Goal: Transaction & Acquisition: Purchase product/service

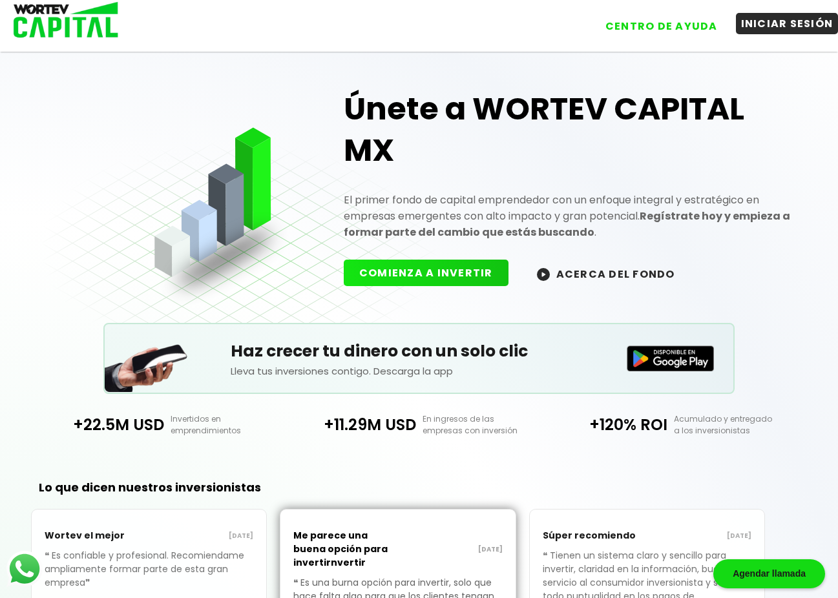
click at [799, 25] on button "INICIAR SESIÓN" at bounding box center [787, 23] width 103 height 21
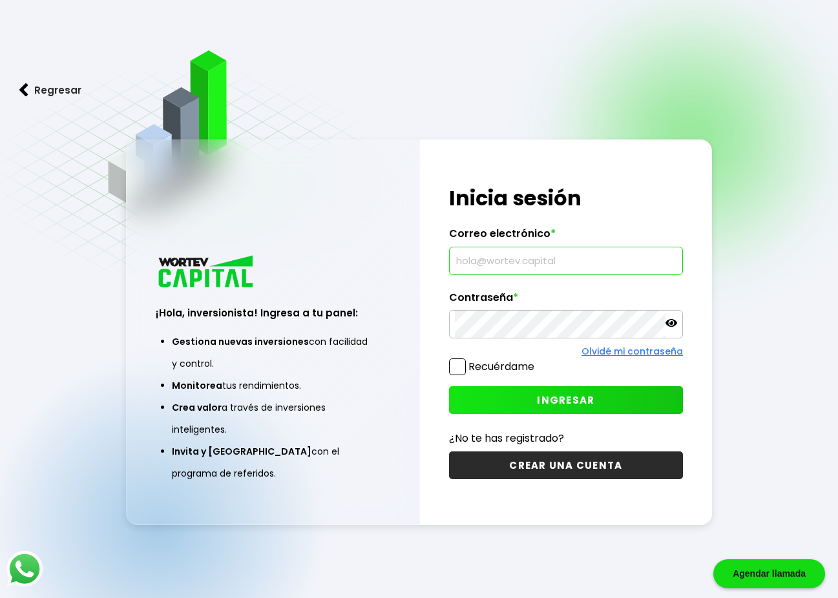
click at [505, 260] on input "text" at bounding box center [566, 260] width 222 height 27
type input "[EMAIL_ADDRESS][DOMAIN_NAME]"
click at [585, 398] on span "INGRESAR" at bounding box center [566, 400] width 58 height 14
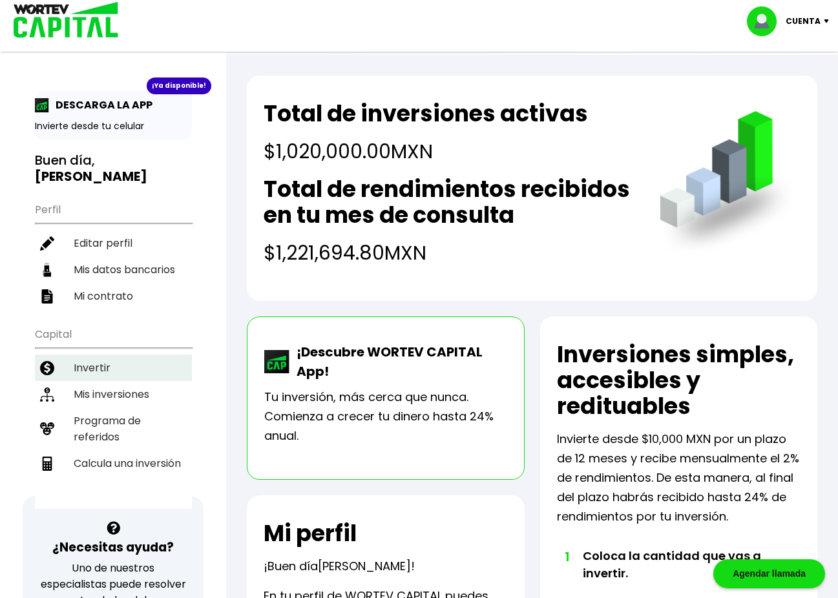
click at [95, 355] on li "Invertir" at bounding box center [113, 368] width 157 height 26
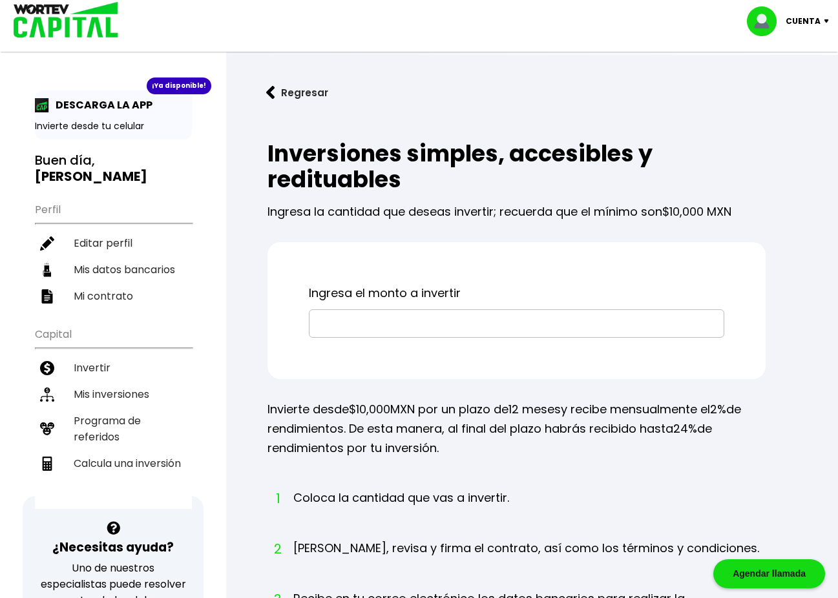
click at [357, 320] on input "text" at bounding box center [517, 323] width 404 height 27
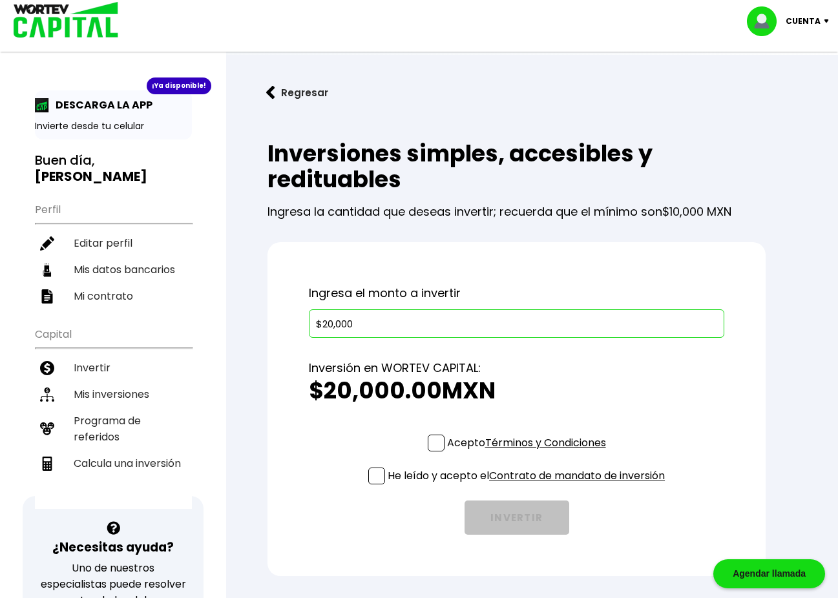
scroll to position [65, 0]
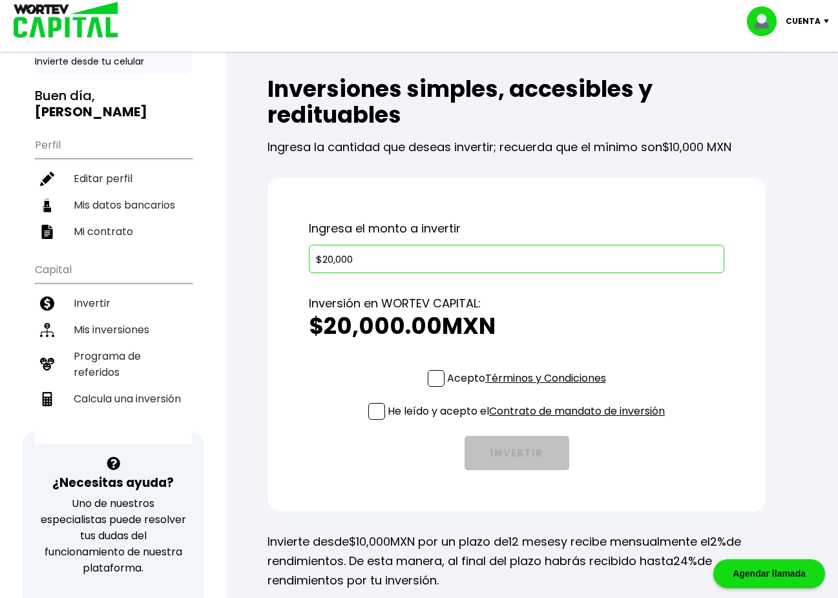
type input "$20,000"
click at [433, 379] on span at bounding box center [436, 378] width 17 height 17
click at [529, 388] on input "Acepto Términos y Condiciones" at bounding box center [529, 388] width 0 height 0
click at [375, 412] on span at bounding box center [376, 411] width 17 height 17
click at [529, 421] on input "He leído y acepto el Contrato de mandato de inversión" at bounding box center [529, 421] width 0 height 0
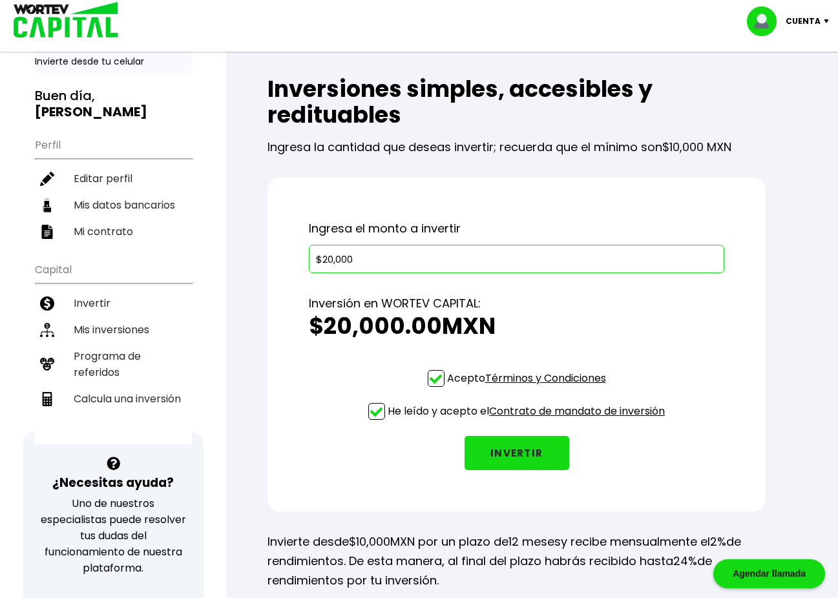
click at [521, 453] on button "INVERTIR" at bounding box center [517, 453] width 105 height 34
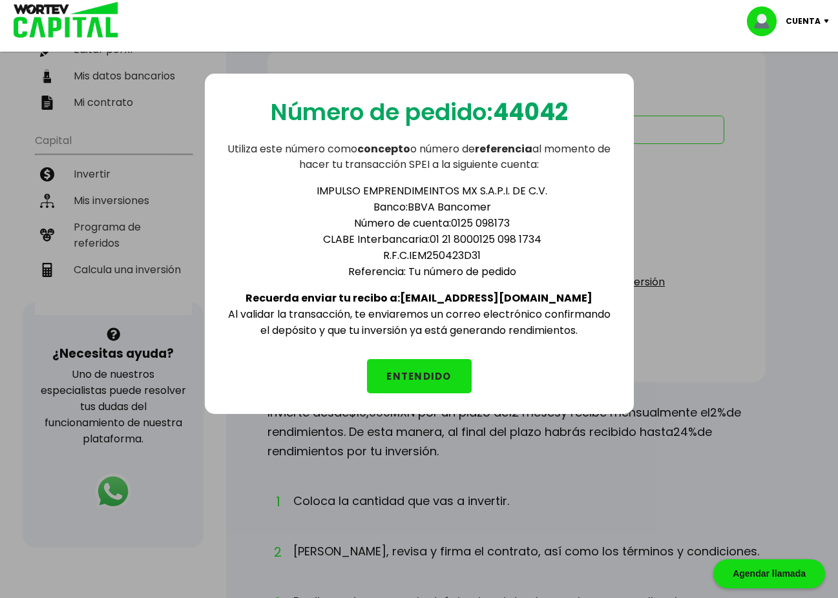
scroll to position [0, 0]
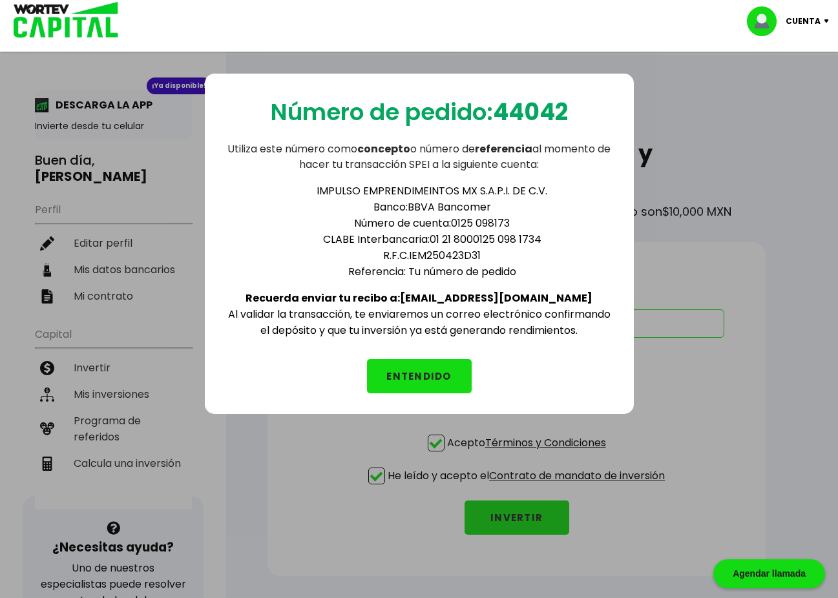
click at [694, 131] on div "Número de pedido: 44042 Utiliza este número como concepto o número de referenci…" at bounding box center [419, 340] width 838 height 598
click at [432, 377] on button "ENTENDIDO" at bounding box center [419, 376] width 105 height 34
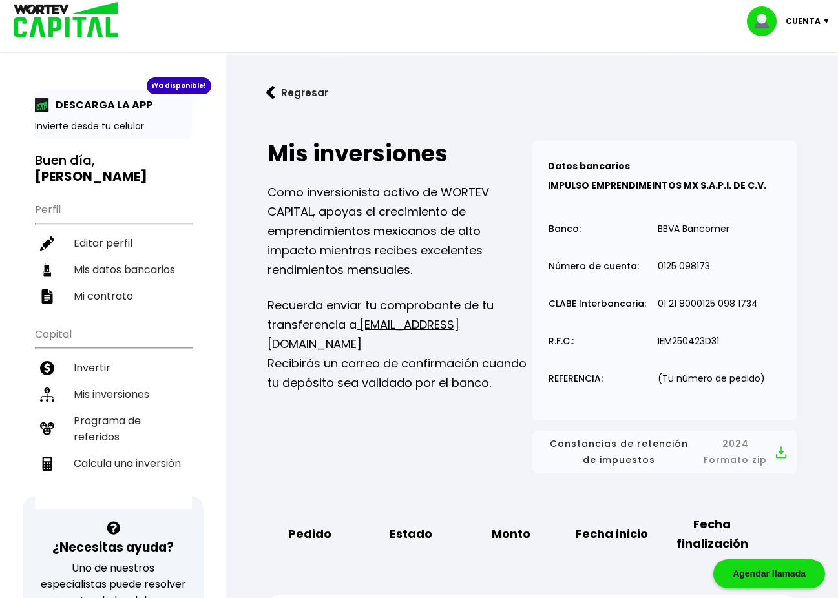
click at [805, 20] on p "Cuenta" at bounding box center [803, 21] width 35 height 19
click at [796, 87] on li "Cerrar sesión" at bounding box center [789, 86] width 103 height 26
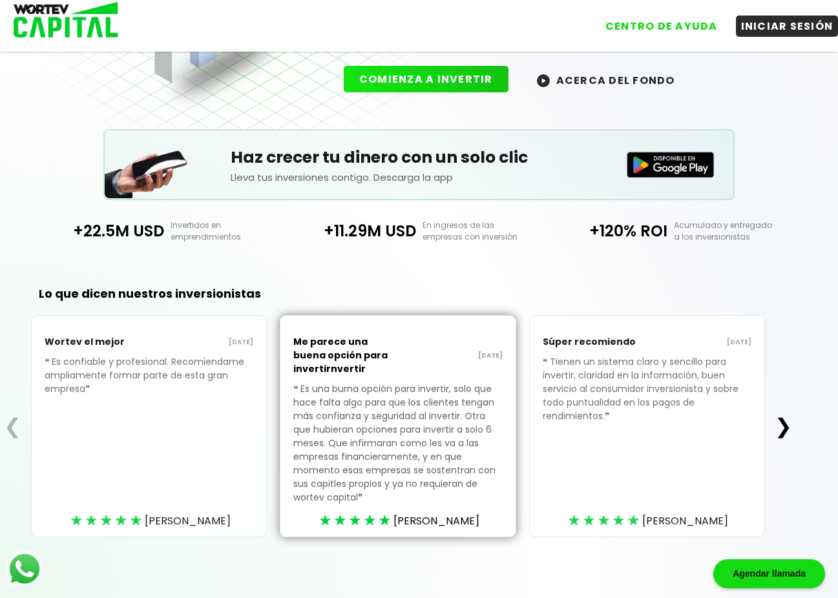
scroll to position [198, 0]
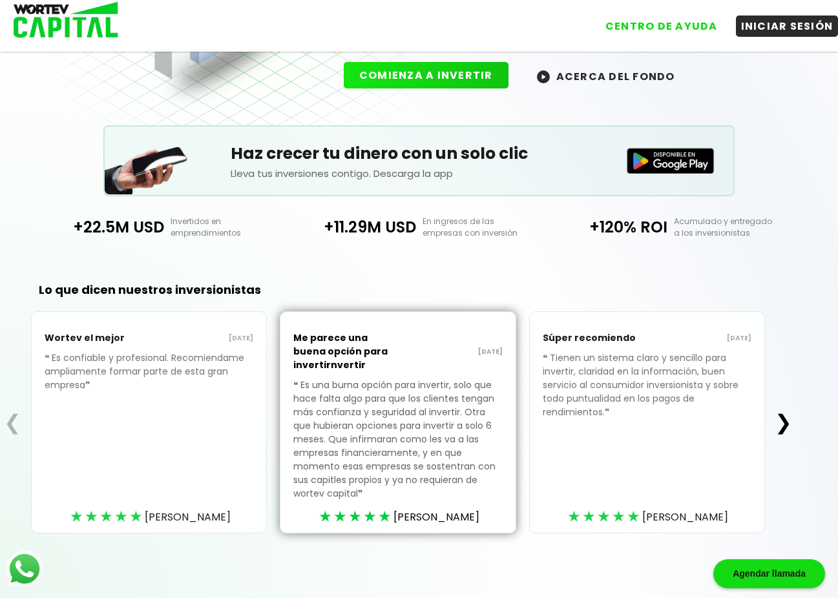
click at [640, 76] on button "ACERCA DEL FONDO" at bounding box center [605, 76] width 169 height 28
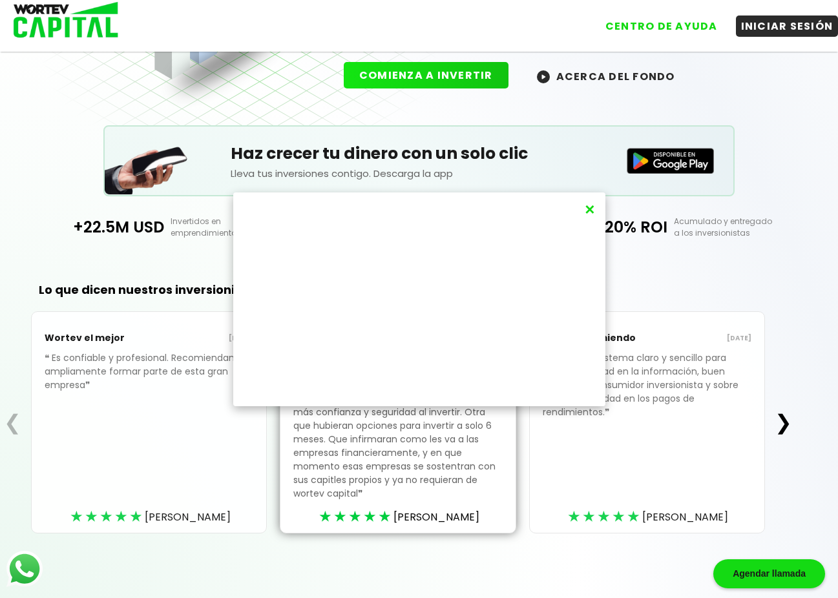
click at [773, 121] on div "×" at bounding box center [419, 299] width 838 height 598
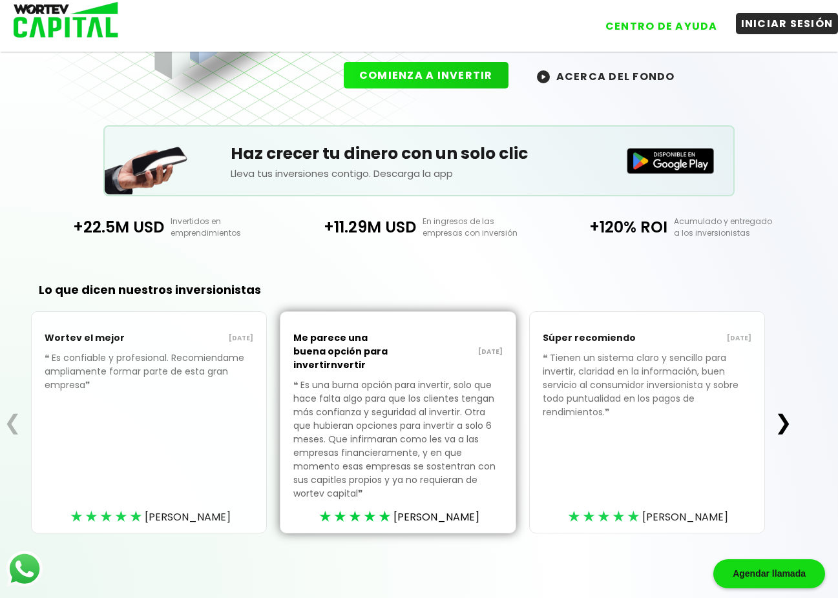
click at [785, 22] on button "INICIAR SESIÓN" at bounding box center [787, 23] width 103 height 21
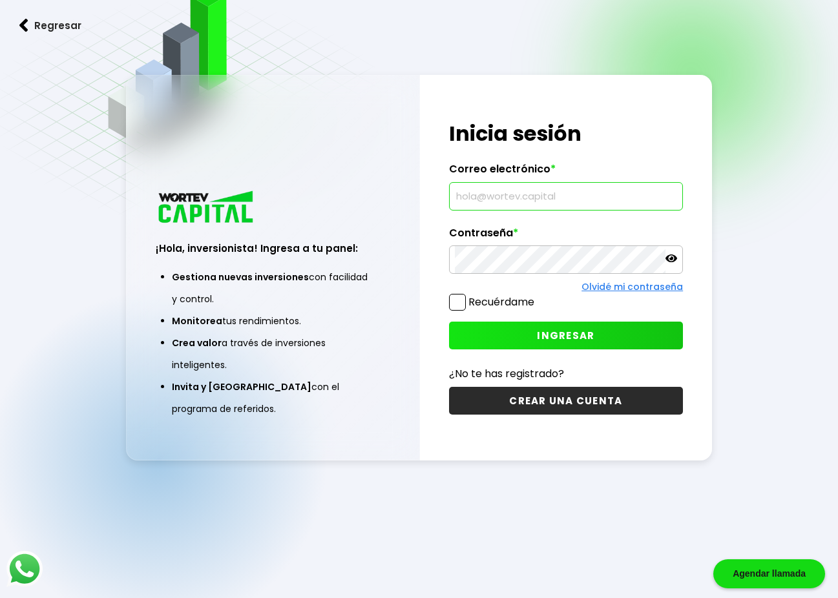
click at [485, 198] on input "text" at bounding box center [566, 196] width 222 height 27
type input "[EMAIL_ADDRESS][DOMAIN_NAME]"
click at [582, 332] on span "INGRESAR" at bounding box center [566, 336] width 58 height 14
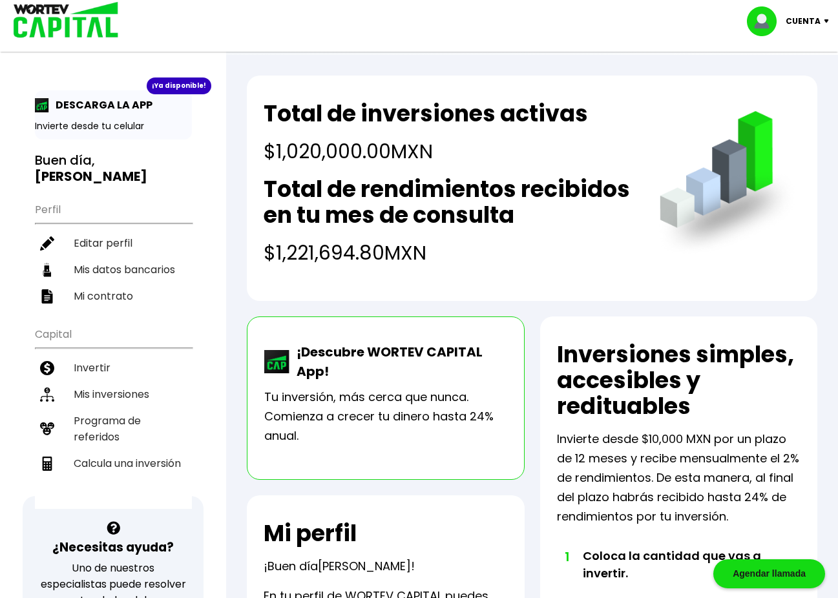
click at [813, 23] on p "Cuenta" at bounding box center [803, 21] width 35 height 19
click at [596, 274] on div "Total de inversiones activas $1,020,000.00 MXN Total de rendimientos recibidos …" at bounding box center [532, 188] width 571 height 225
click at [594, 273] on div "Total de inversiones activas $1,020,000.00 MXN Total de rendimientos recibidos …" at bounding box center [532, 188] width 571 height 225
click at [611, 24] on div "Cuenta Editar perfil Cerrar sesión" at bounding box center [419, 21] width 838 height 42
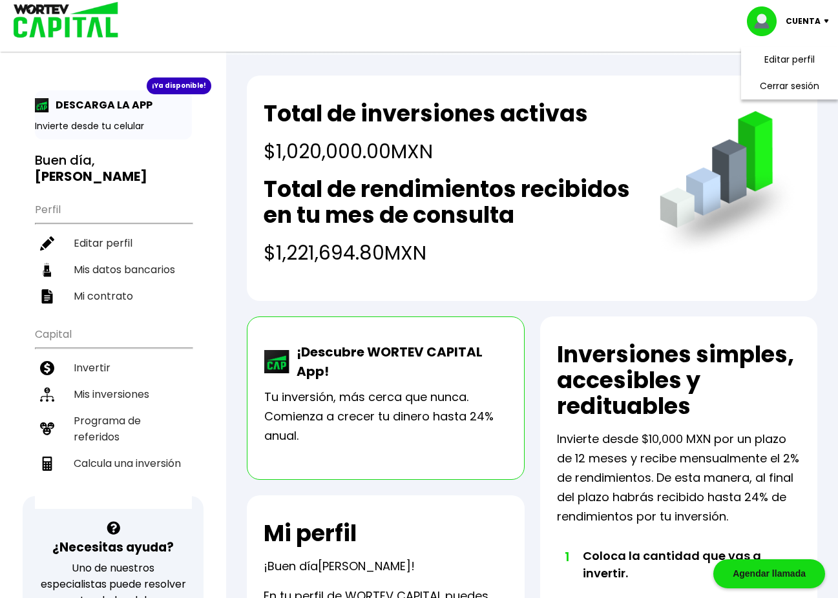
click at [797, 17] on p "Cuenta" at bounding box center [803, 21] width 35 height 19
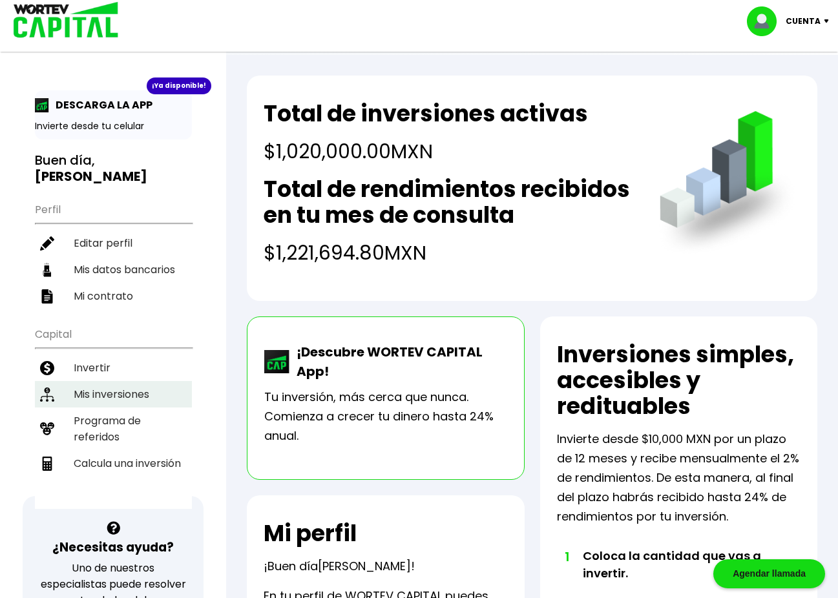
click at [140, 381] on li "Mis inversiones" at bounding box center [113, 394] width 157 height 26
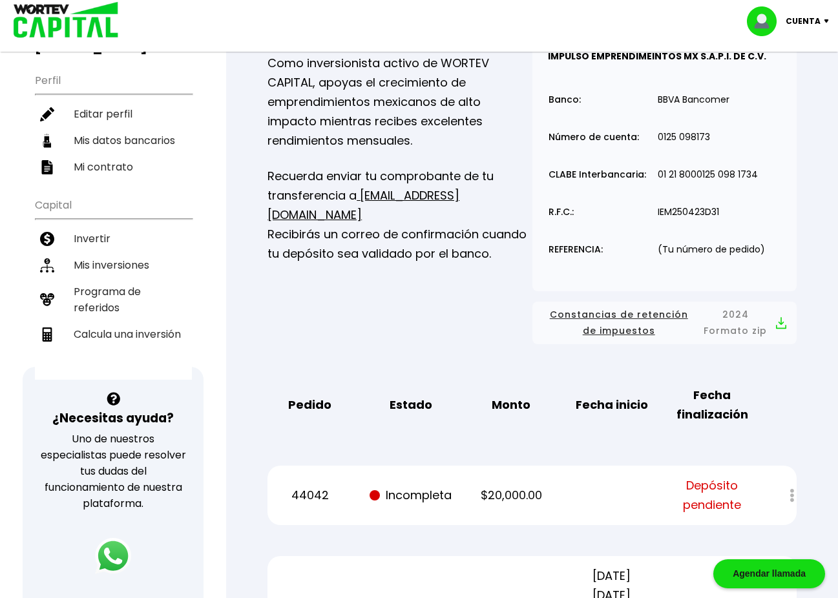
scroll to position [323, 0]
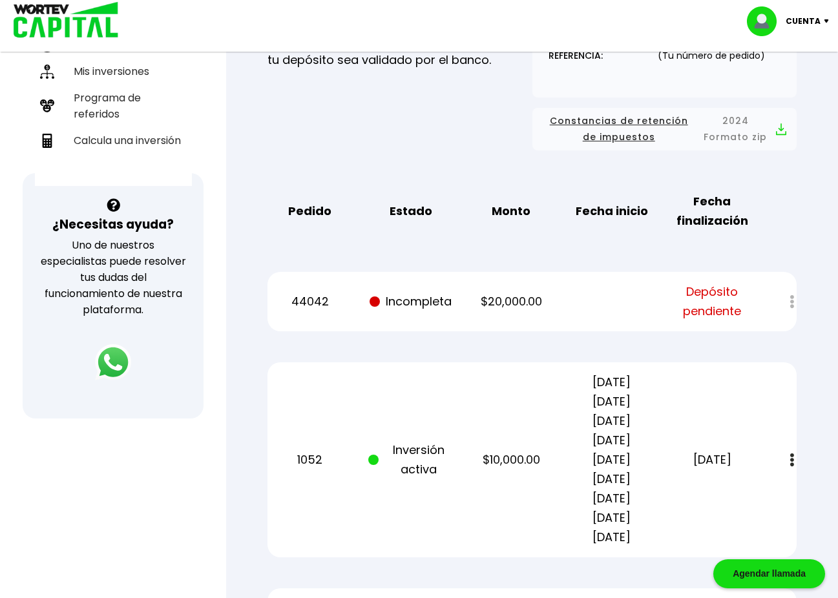
click at [792, 301] on div at bounding box center [783, 302] width 26 height 28
click at [711, 295] on span "Depósito pendiente" at bounding box center [712, 301] width 85 height 39
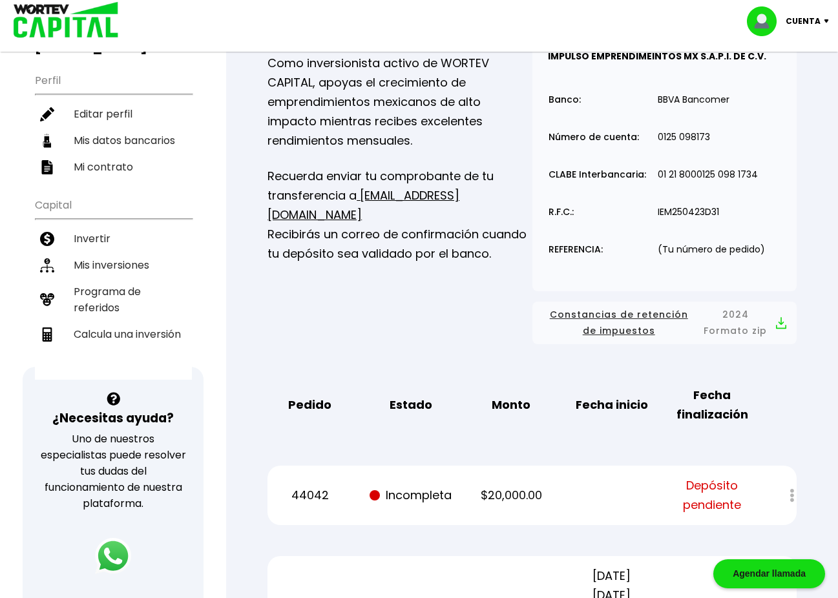
scroll to position [0, 0]
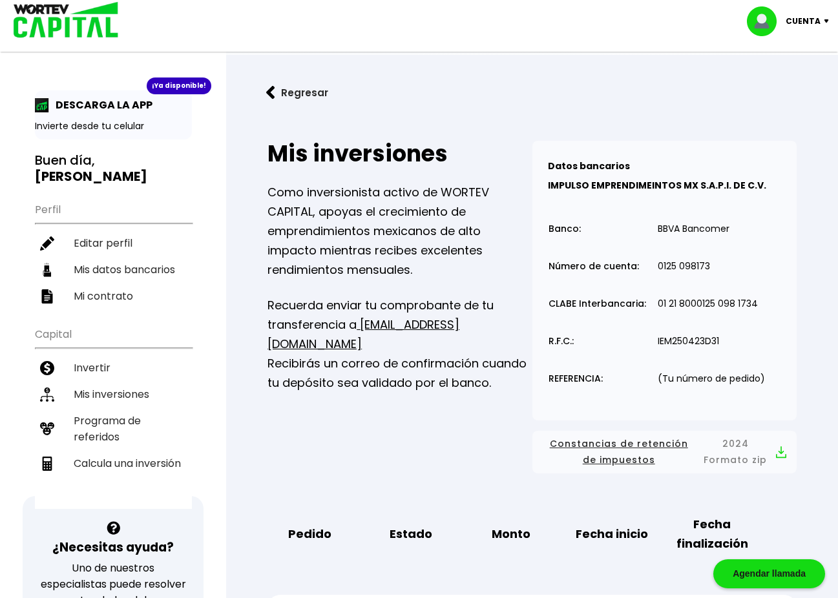
click at [806, 19] on p "Cuenta" at bounding box center [803, 21] width 35 height 19
click at [791, 85] on li "Cerrar sesión" at bounding box center [789, 86] width 103 height 26
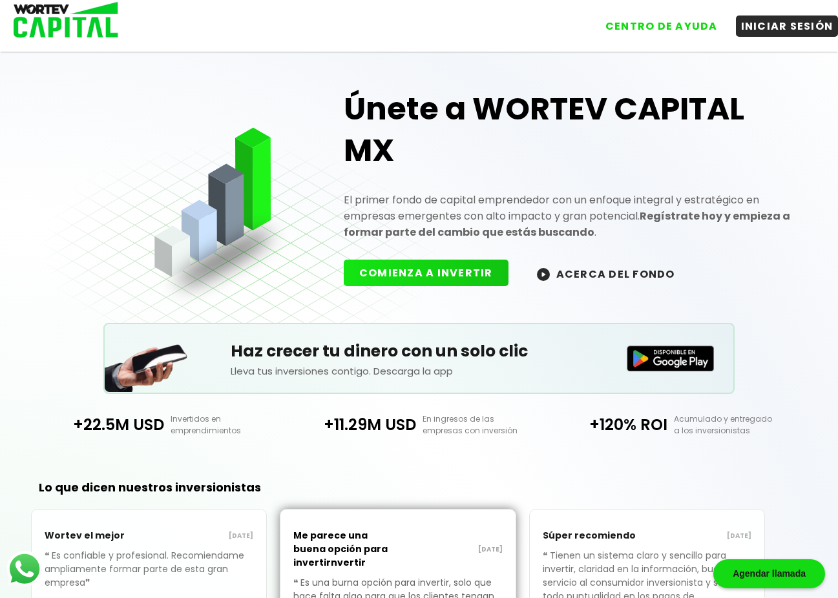
scroll to position [198, 0]
